Goal: Navigation & Orientation: Find specific page/section

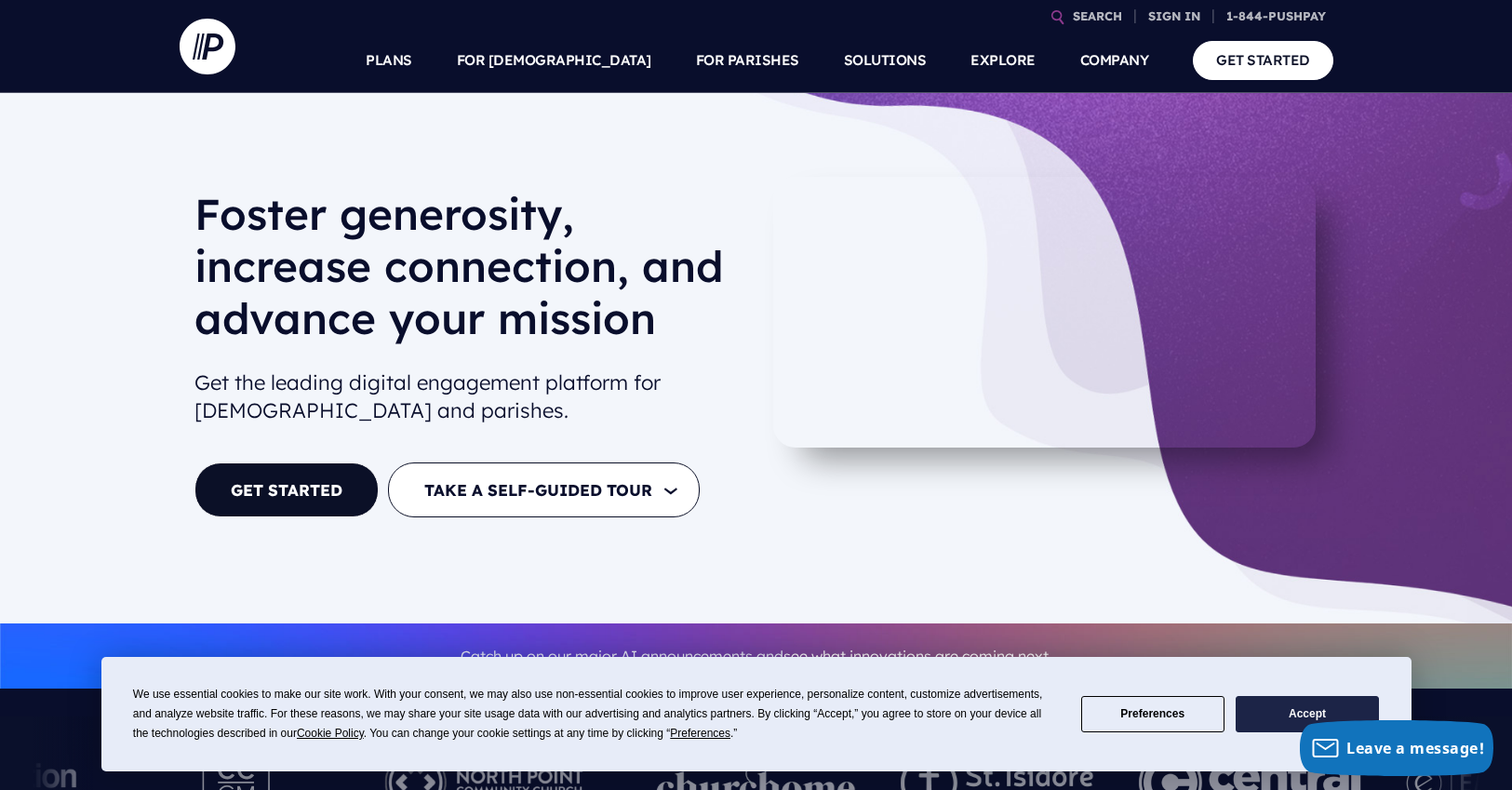
click at [1106, 62] on link "COMPANY" at bounding box center [1114, 60] width 69 height 65
click at [1253, 709] on button "Accept" at bounding box center [1308, 713] width 144 height 36
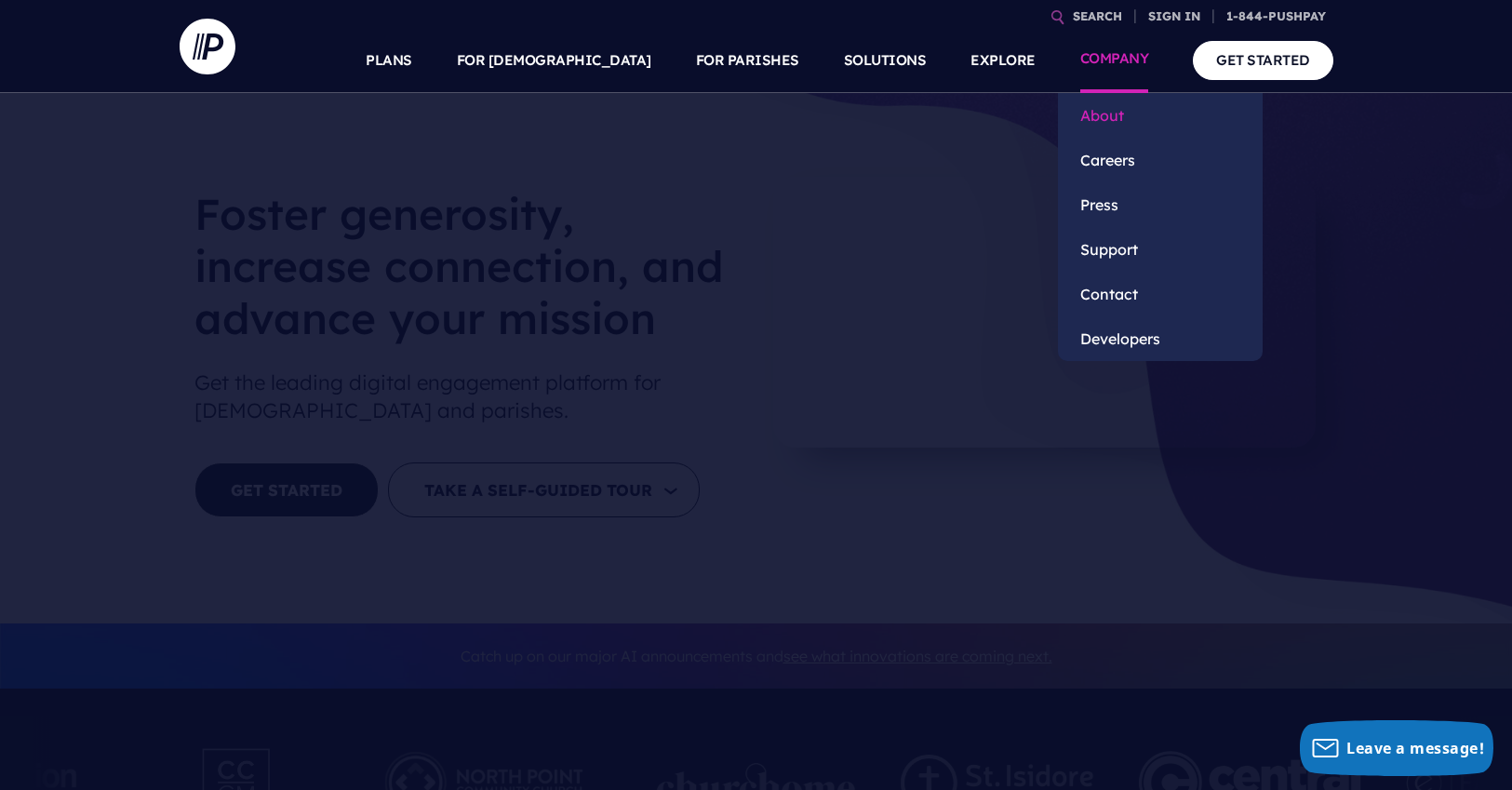
click at [1102, 110] on link "About" at bounding box center [1159, 115] width 204 height 45
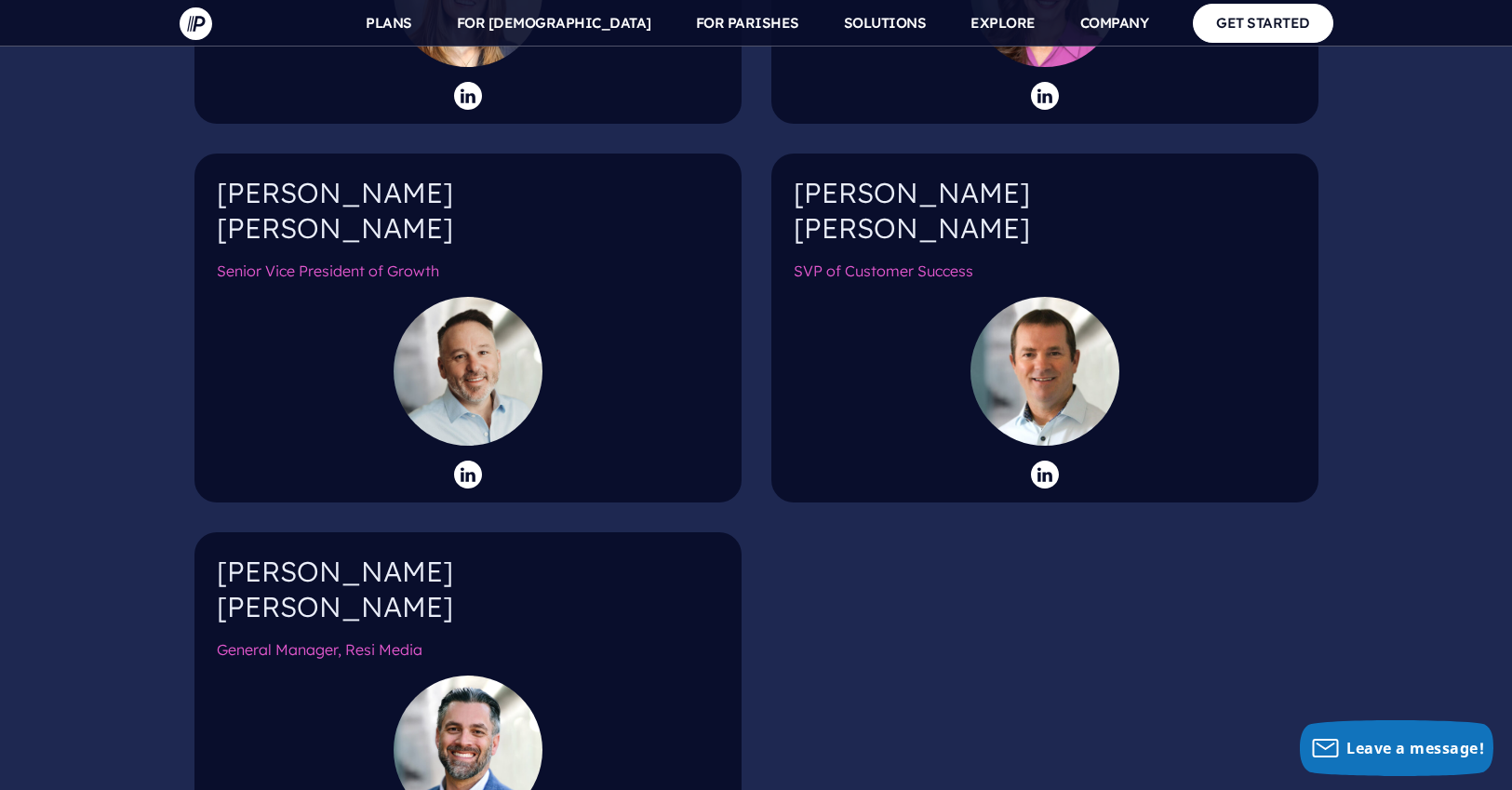
scroll to position [3069, 0]
